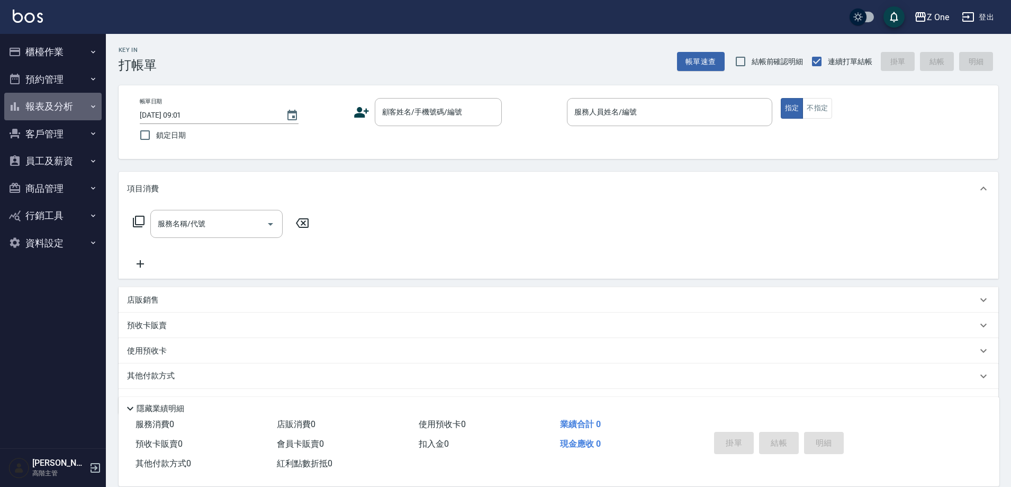
click at [74, 101] on button "報表及分析" at bounding box center [52, 107] width 97 height 28
click at [50, 109] on button "報表及分析" at bounding box center [52, 107] width 97 height 28
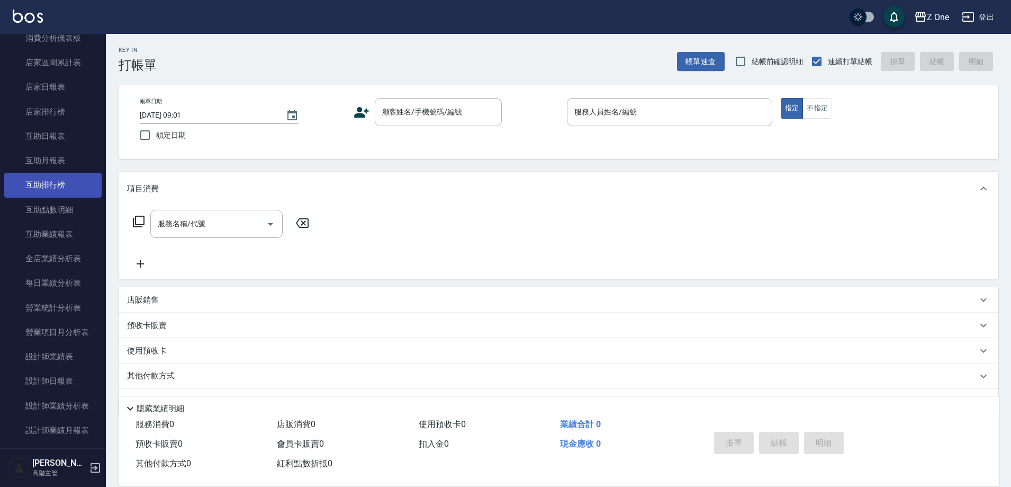
scroll to position [159, 0]
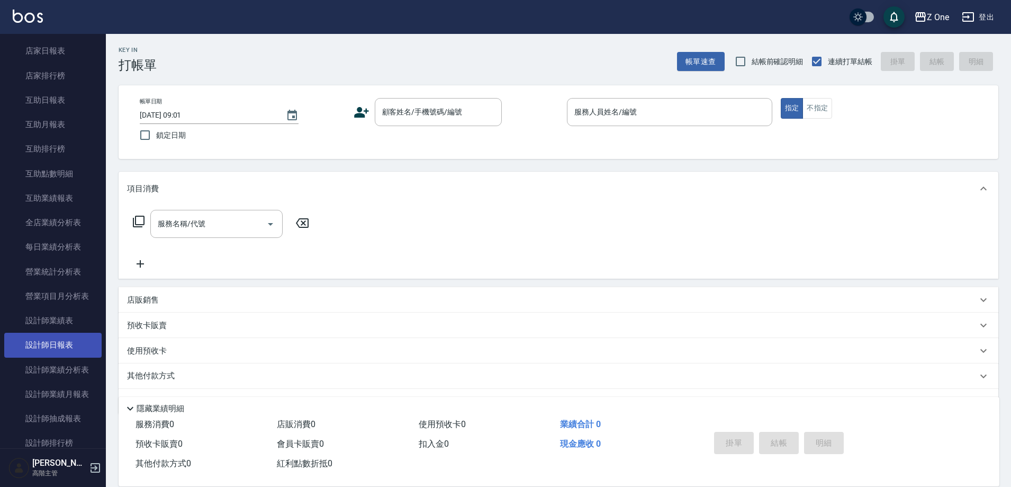
click at [61, 337] on link "設計師日報表" at bounding box center [52, 345] width 97 height 24
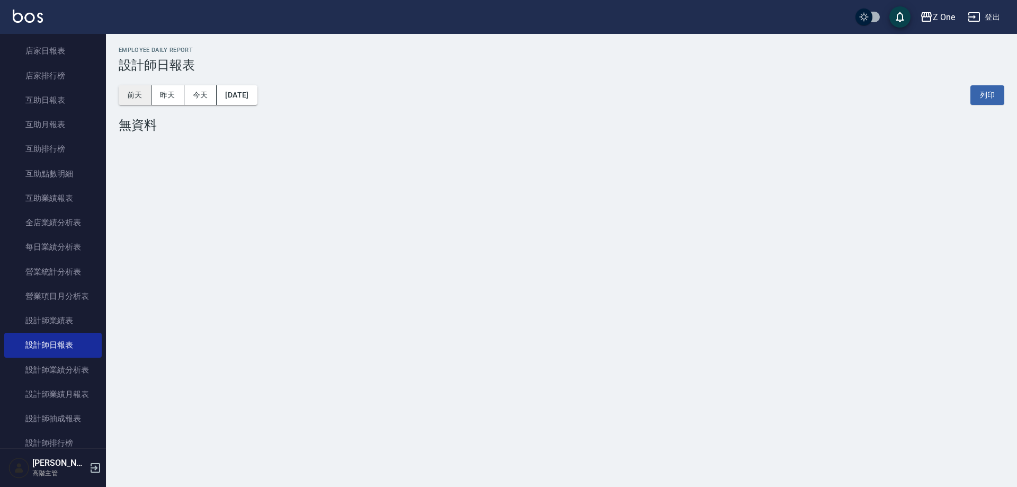
click at [147, 90] on button "前天" at bounding box center [135, 95] width 33 height 20
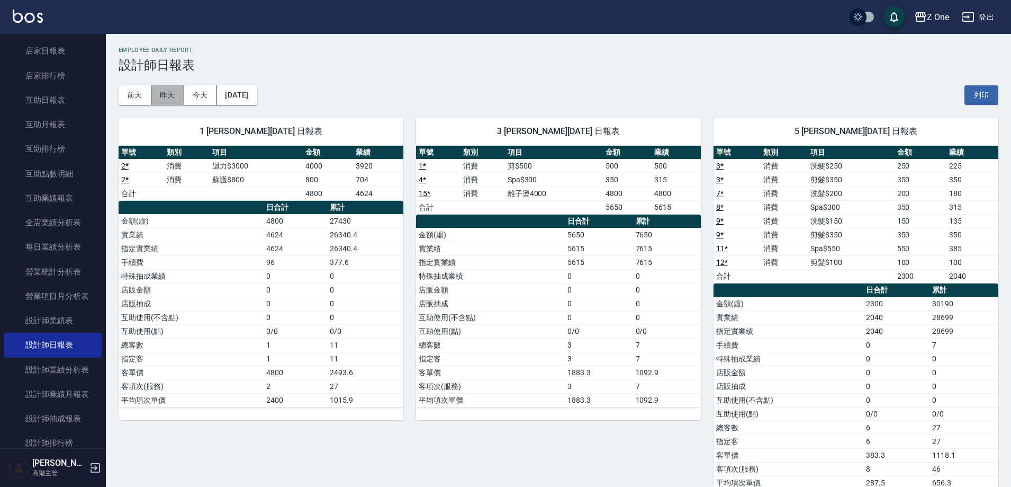
click at [172, 94] on button "昨天" at bounding box center [167, 95] width 33 height 20
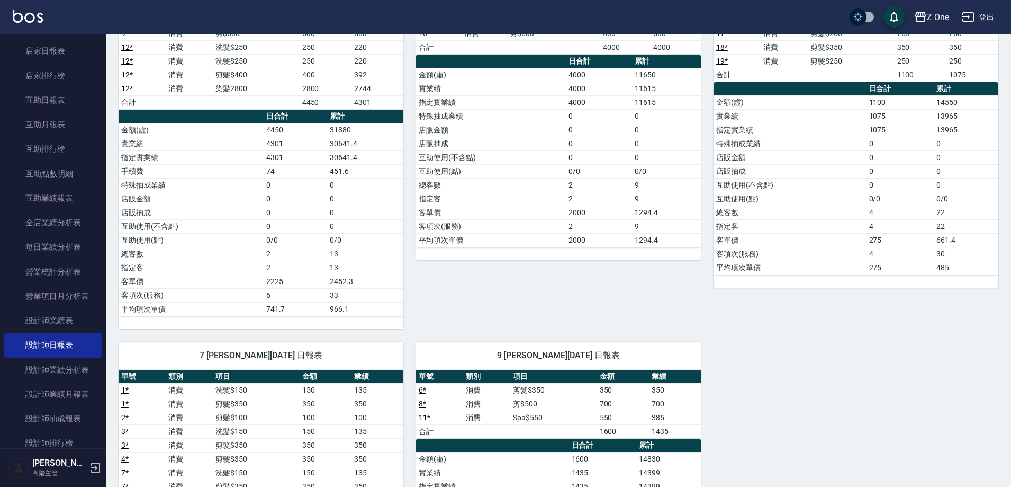
scroll to position [212, 0]
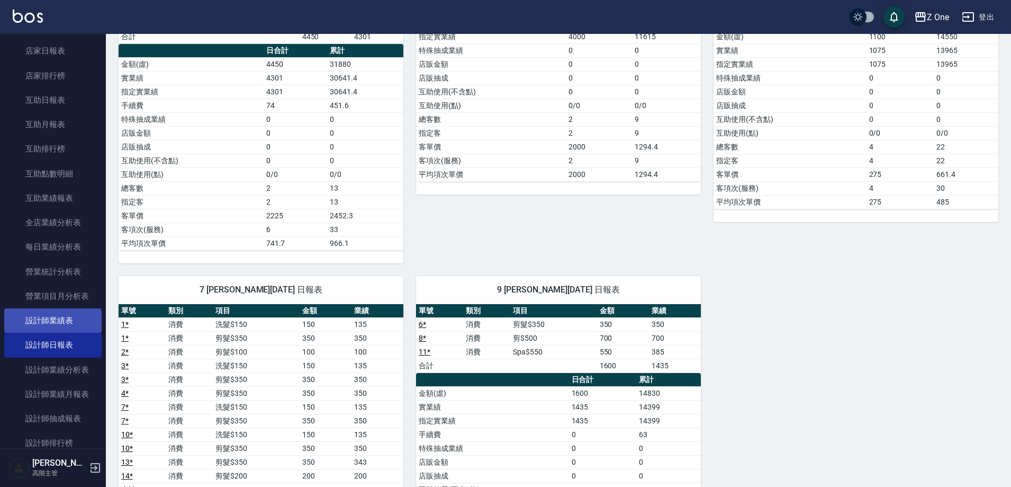
click at [42, 320] on link "設計師業績表" at bounding box center [52, 320] width 97 height 24
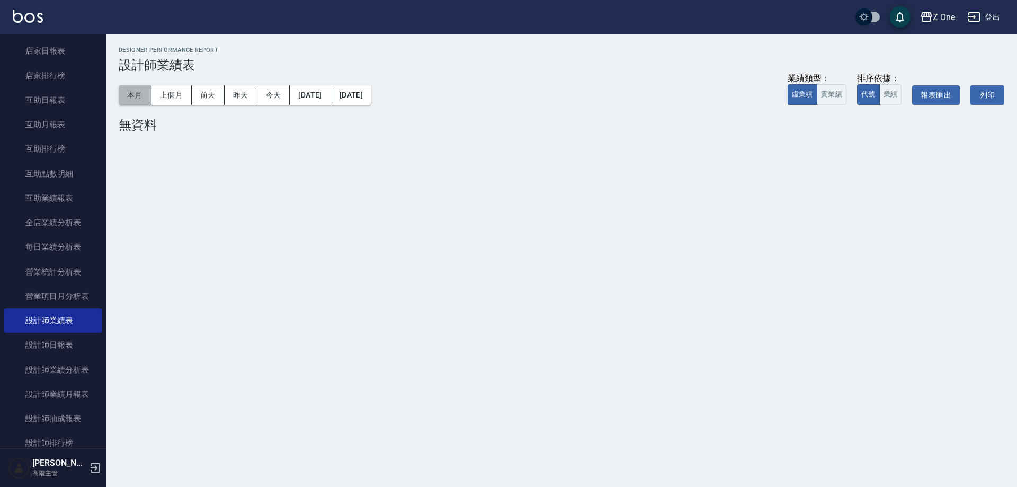
click at [126, 93] on button "本月" at bounding box center [135, 95] width 33 height 20
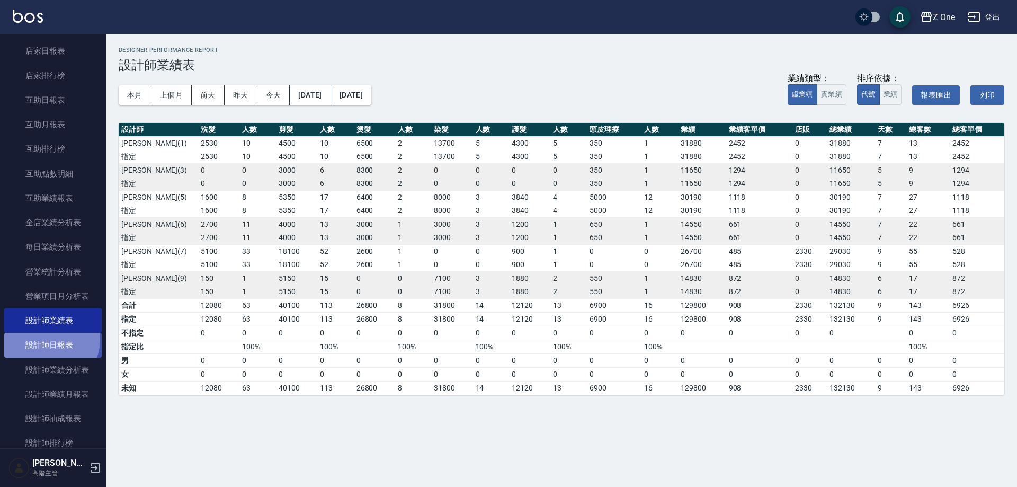
click at [48, 339] on link "設計師日報表" at bounding box center [52, 345] width 97 height 24
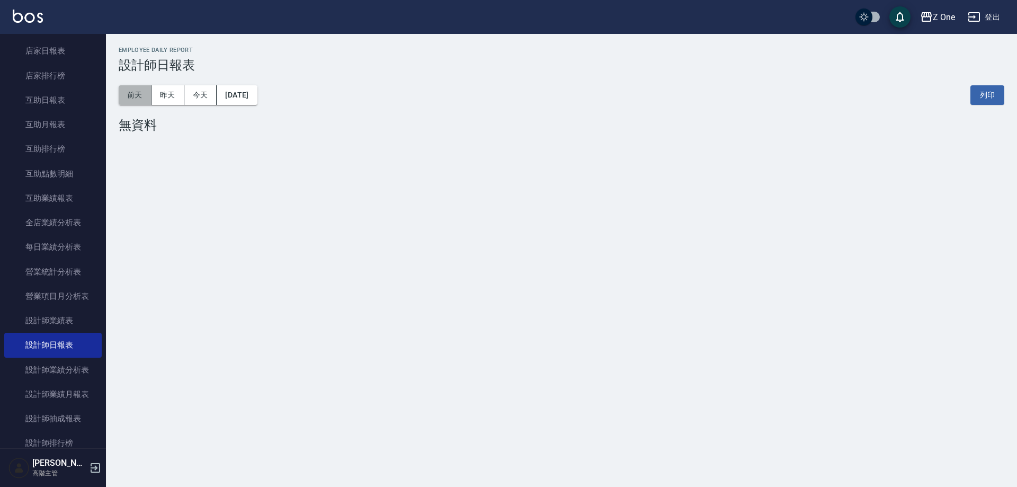
click at [129, 96] on button "前天" at bounding box center [135, 95] width 33 height 20
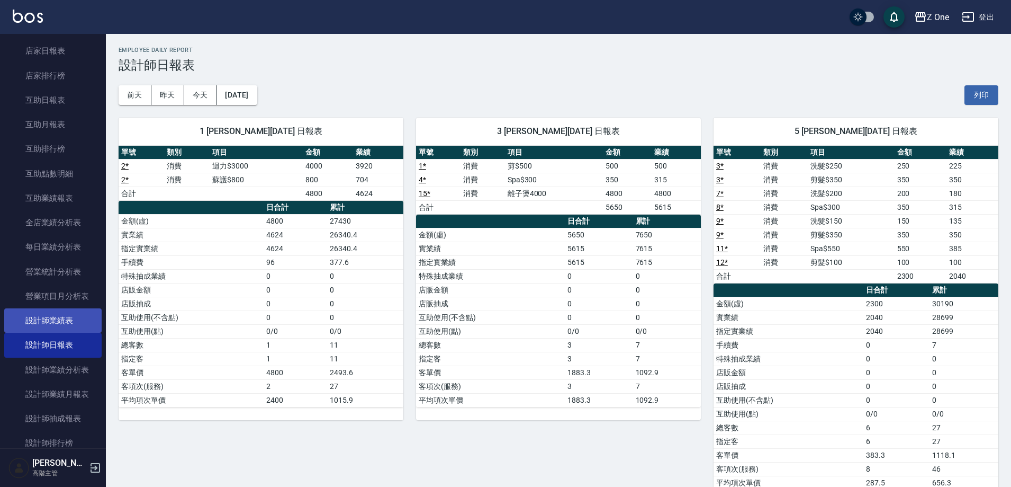
click at [66, 319] on link "設計師業績表" at bounding box center [52, 320] width 97 height 24
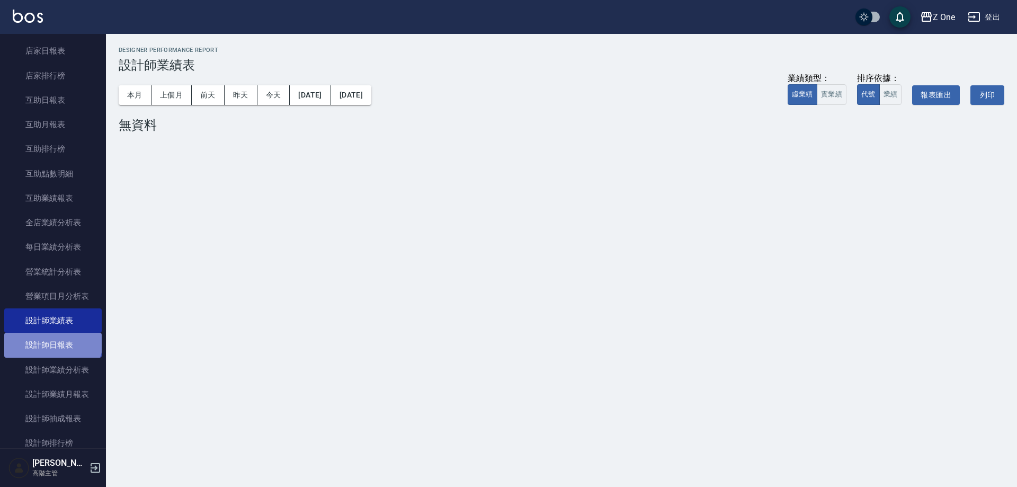
click at [52, 339] on link "設計師日報表" at bounding box center [52, 345] width 97 height 24
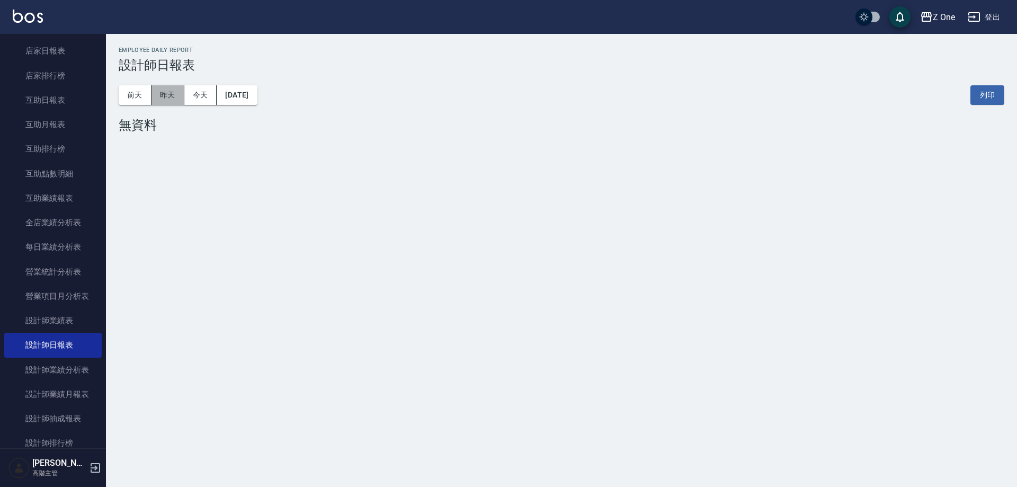
click at [169, 95] on button "昨天" at bounding box center [167, 95] width 33 height 20
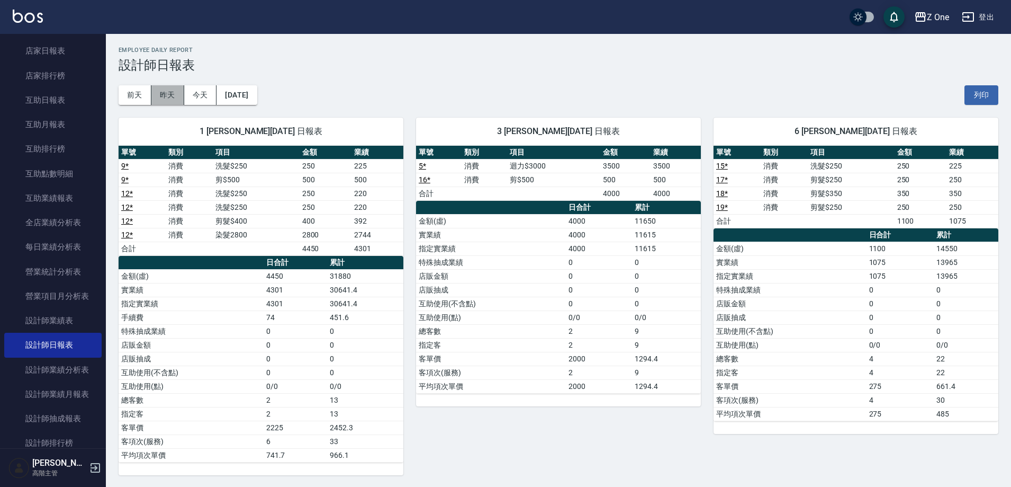
click at [168, 92] on button "昨天" at bounding box center [167, 95] width 33 height 20
click at [145, 92] on button "前天" at bounding box center [135, 95] width 33 height 20
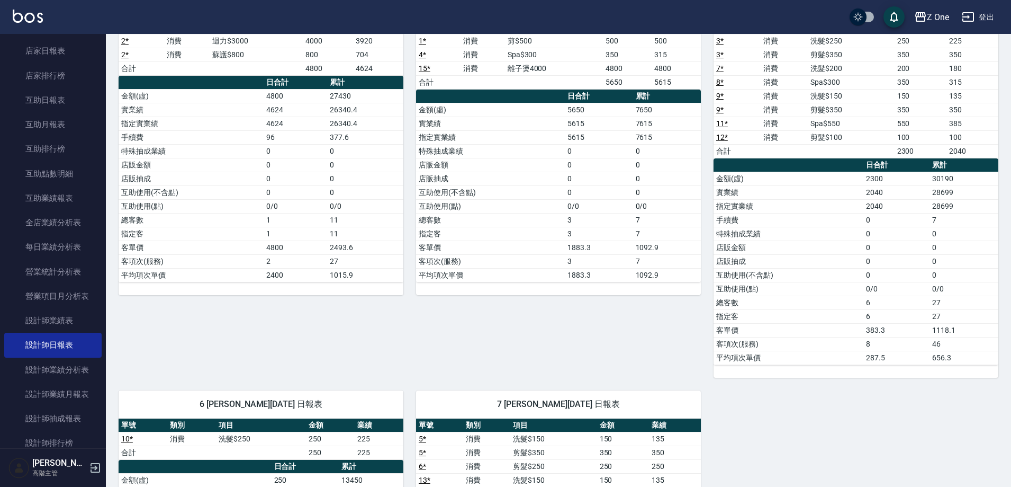
scroll to position [212, 0]
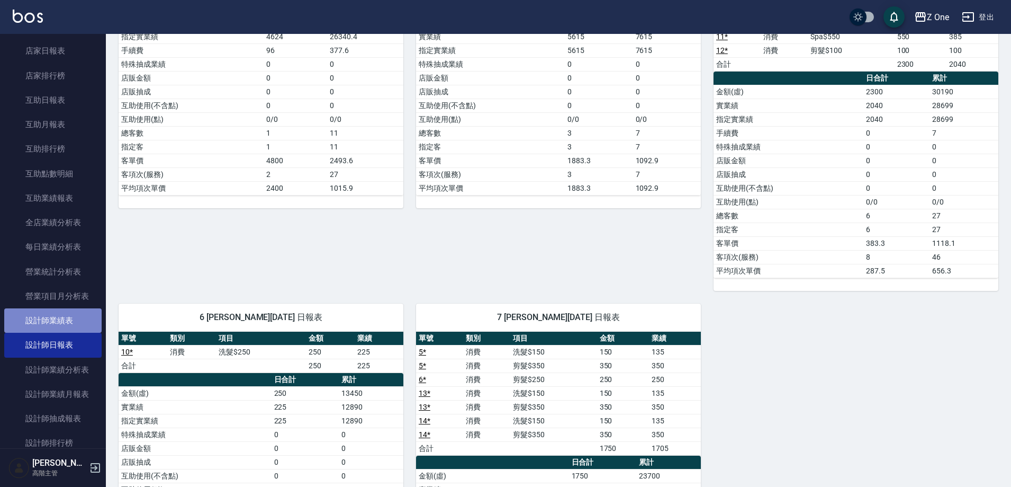
click at [74, 314] on link "設計師業績表" at bounding box center [52, 320] width 97 height 24
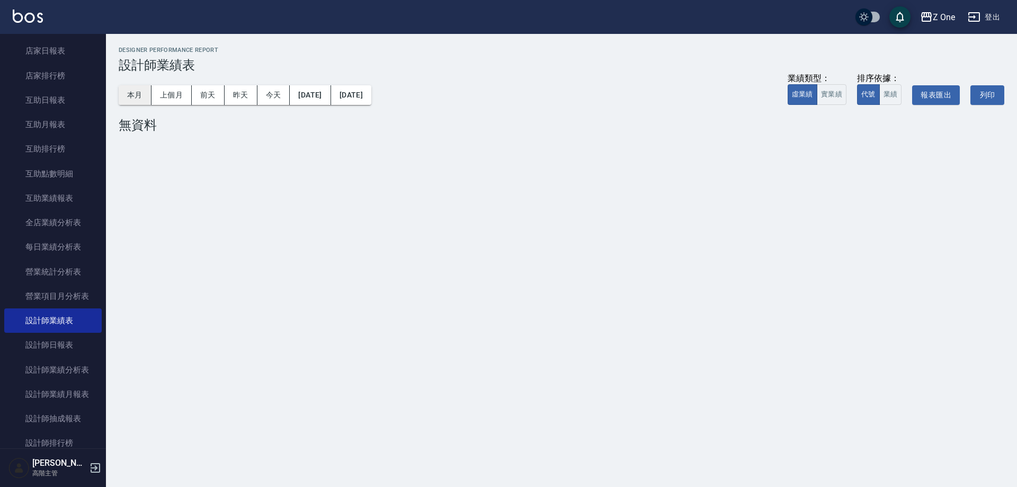
click at [138, 88] on button "本月" at bounding box center [135, 95] width 33 height 20
